Goal: Information Seeking & Learning: Learn about a topic

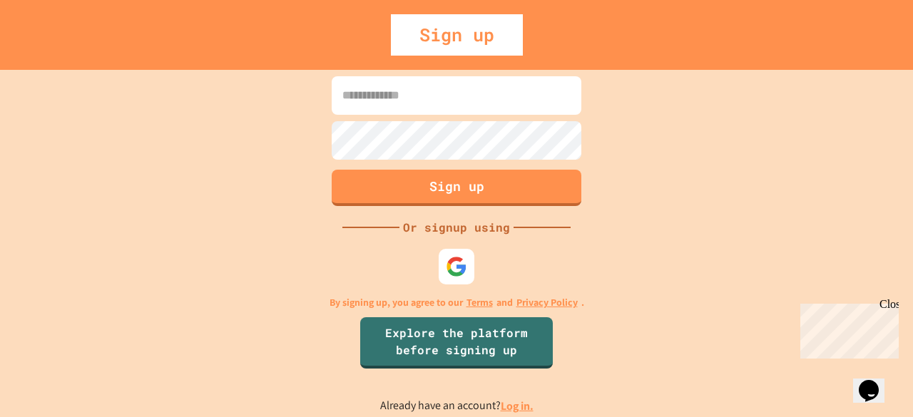
click at [508, 402] on link "Log in." at bounding box center [517, 406] width 33 height 15
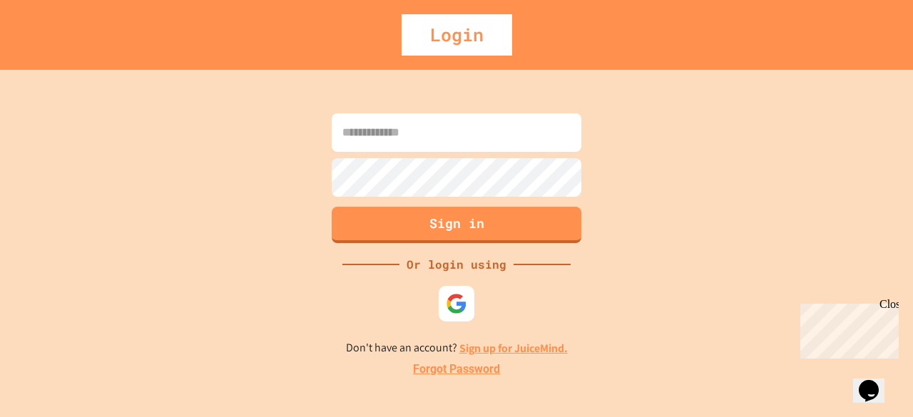
click at [472, 132] on input at bounding box center [457, 132] width 250 height 39
type input "**********"
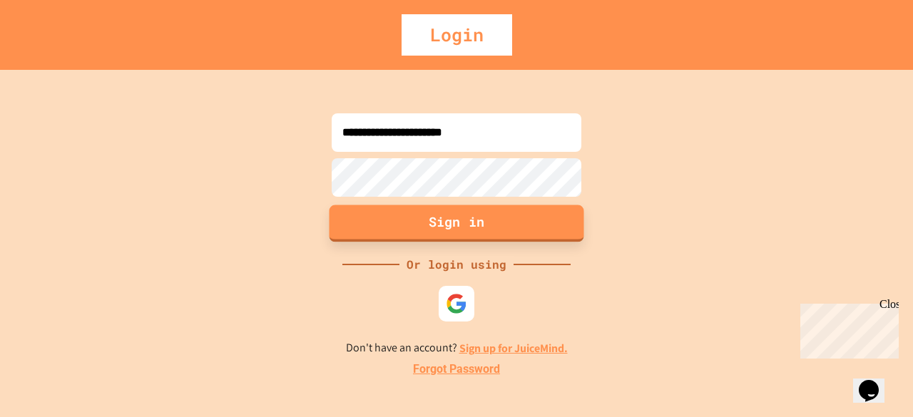
click at [510, 222] on button "Sign in" at bounding box center [457, 223] width 255 height 37
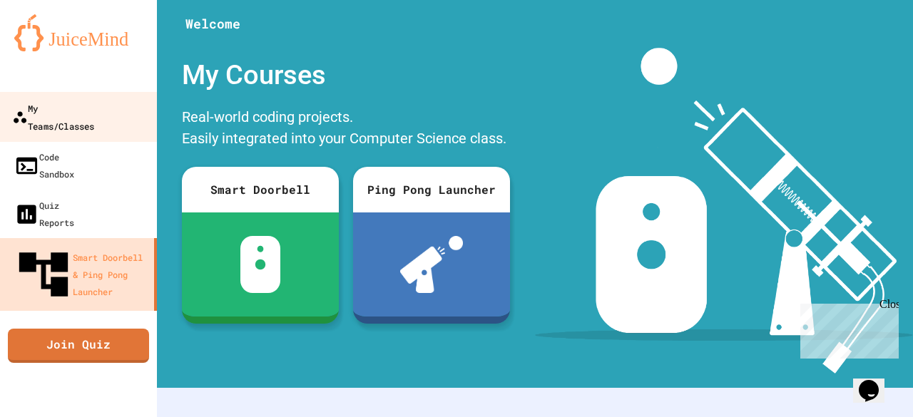
click at [87, 96] on link "My Teams/Classes" at bounding box center [79, 117] width 162 height 50
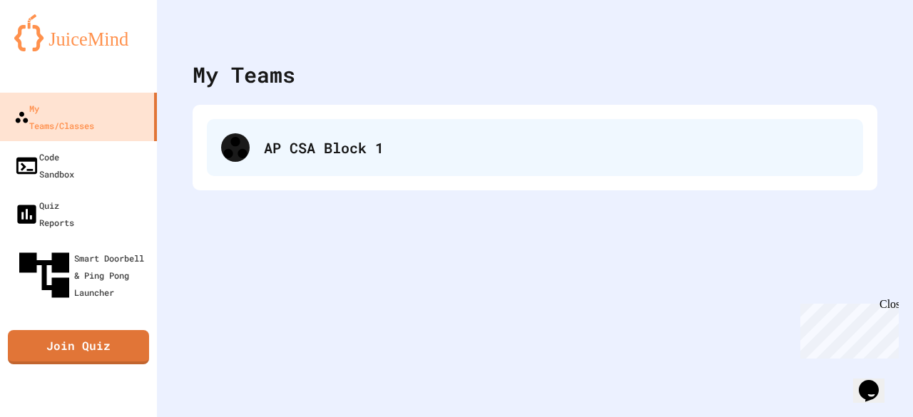
click at [415, 128] on div "AP CSA Block 1" at bounding box center [535, 147] width 657 height 57
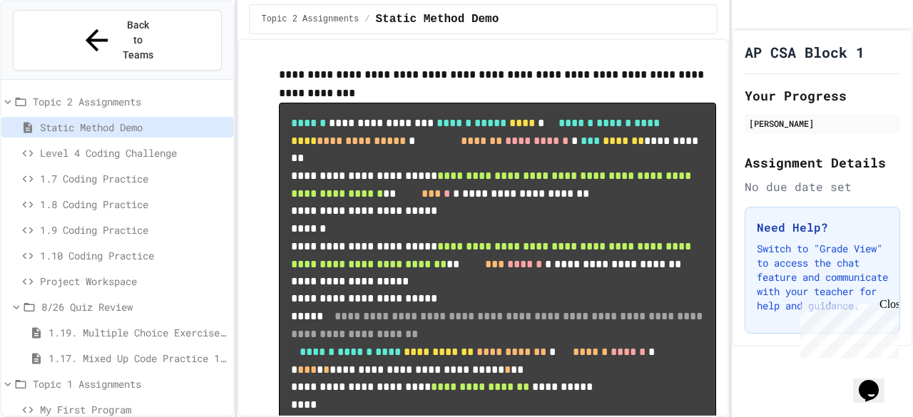
click at [144, 248] on span "1.10 Coding Practice" at bounding box center [134, 255] width 188 height 15
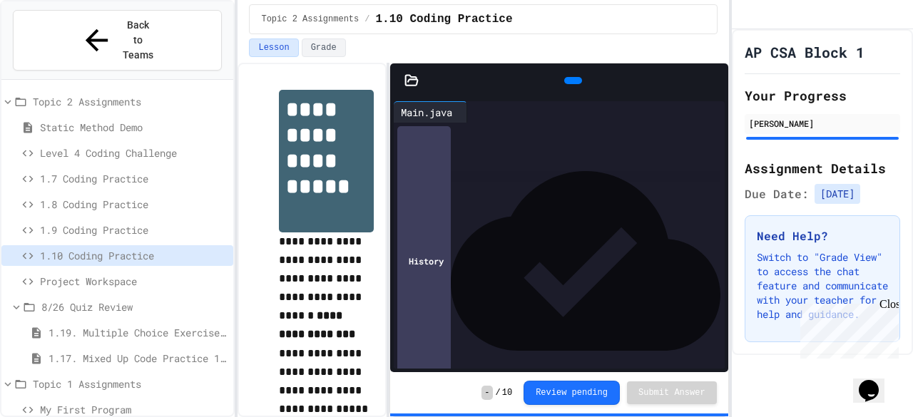
click at [151, 274] on span "Project Workspace" at bounding box center [134, 281] width 188 height 15
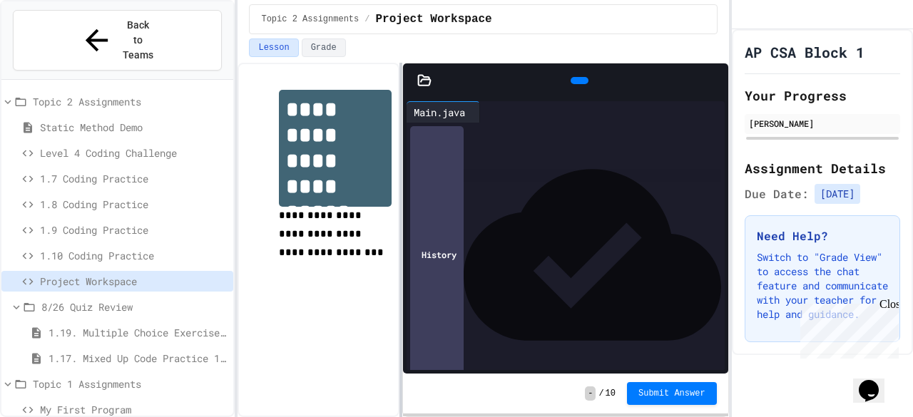
click at [400, 245] on div at bounding box center [401, 240] width 3 height 355
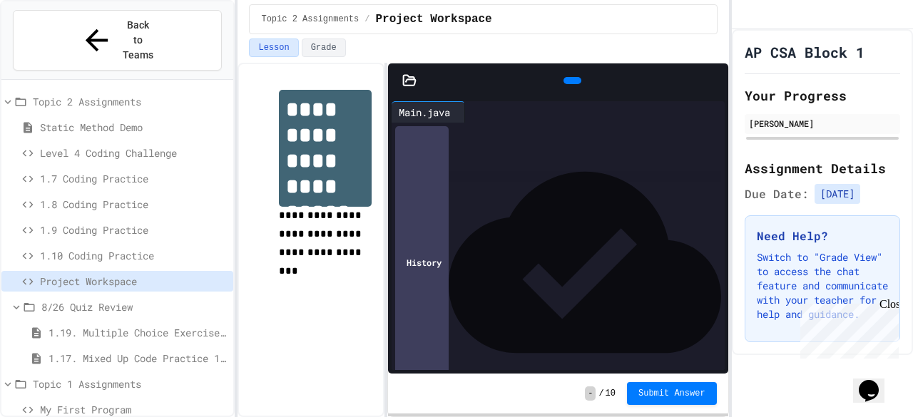
scroll to position [612, 0]
